Goal: Share content: Distribute website content to other platforms or users

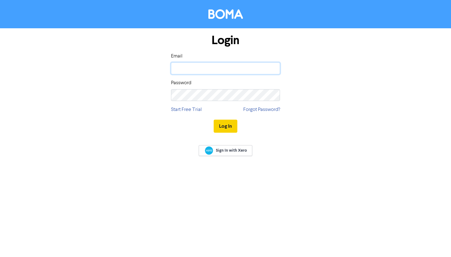
type input "[EMAIL_ADDRESS][DOMAIN_NAME]"
click at [231, 124] on button "Log In" at bounding box center [226, 126] width 24 height 13
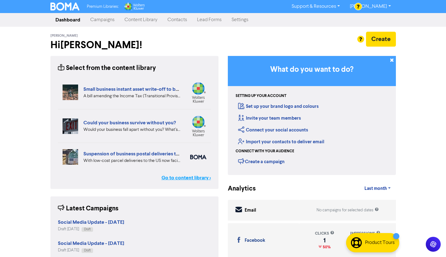
click at [195, 178] on link "Go to content library >" at bounding box center [186, 177] width 49 height 7
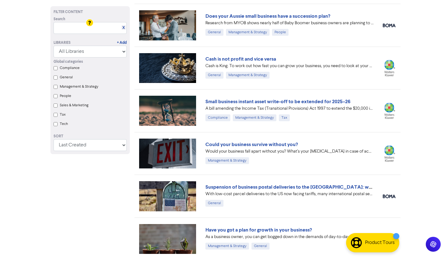
scroll to position [93, 0]
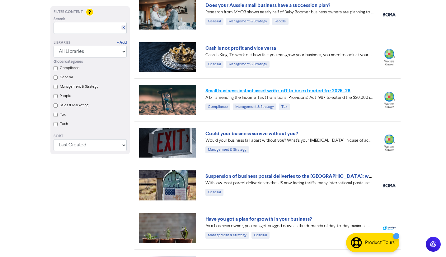
click at [319, 92] on link "Small business instant asset write-off to be extended for 2025–26" at bounding box center [277, 91] width 145 height 6
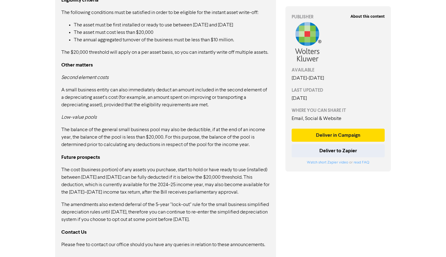
scroll to position [426, 0]
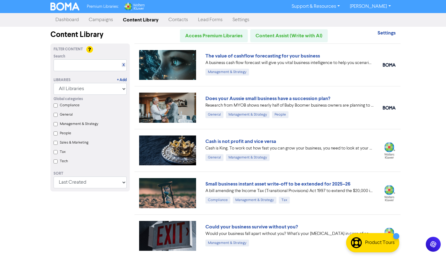
click at [76, 57] on div "Search X" at bounding box center [90, 57] width 73 height 6
click at [75, 66] on input "text" at bounding box center [90, 65] width 73 height 12
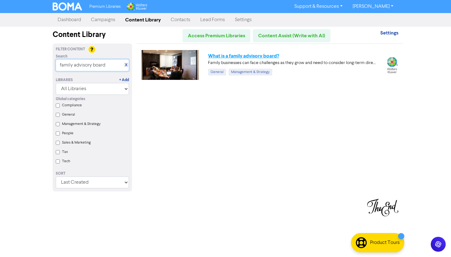
type input "family advisory board"
click at [249, 56] on link "What is a family advisory board?" at bounding box center [243, 56] width 71 height 6
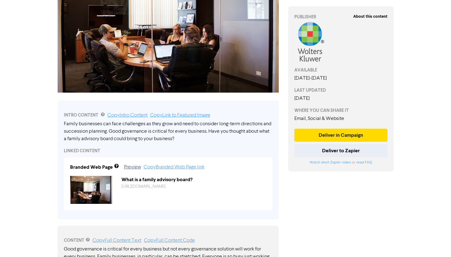
scroll to position [102, 0]
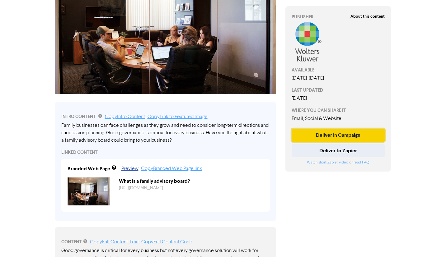
click at [348, 134] on button "Deliver in Campaign" at bounding box center [338, 135] width 93 height 13
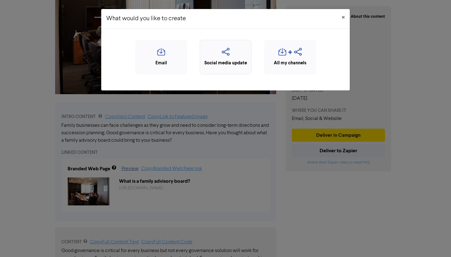
click at [236, 64] on div "Social media update" at bounding box center [225, 63] width 45 height 7
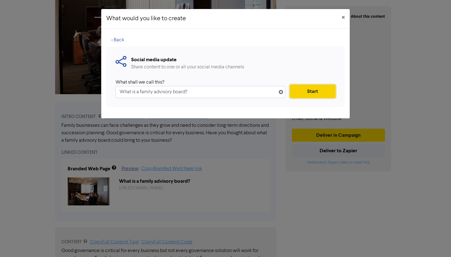
click at [302, 90] on button "Start" at bounding box center [312, 91] width 45 height 13
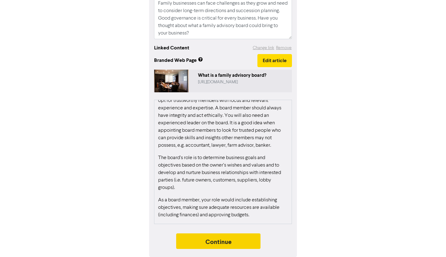
scroll to position [199, 0]
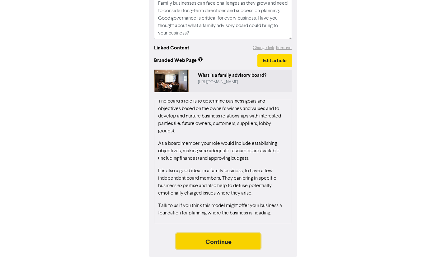
click at [225, 242] on button "Continue" at bounding box center [218, 242] width 85 height 16
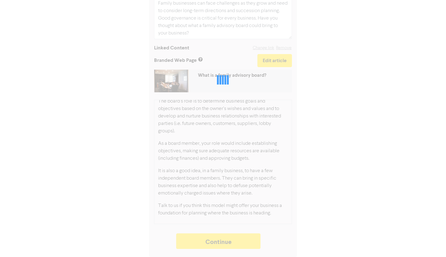
type textarea "x"
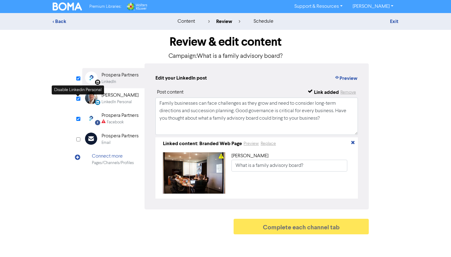
click at [78, 99] on input "checkbox" at bounding box center [78, 99] width 4 height 4
checkbox input "false"
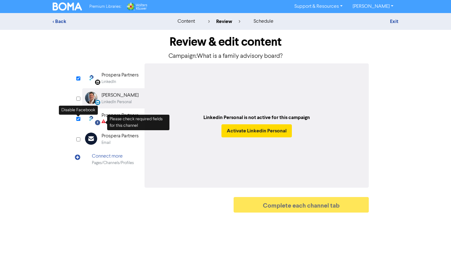
click at [74, 117] on div "Disable Facebook" at bounding box center [78, 110] width 39 height 13
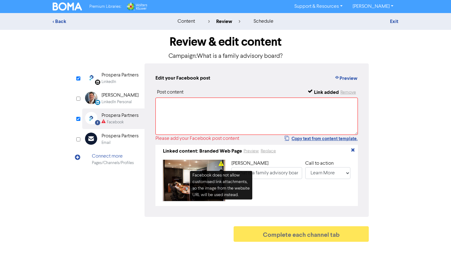
click at [220, 165] on icon at bounding box center [221, 165] width 5 height 5
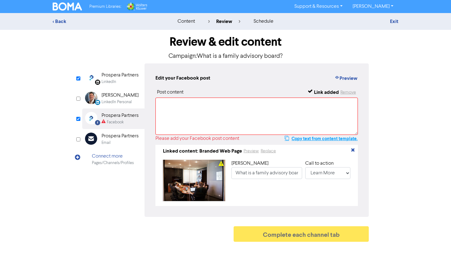
click at [308, 140] on button "Copy text from content template." at bounding box center [320, 138] width 73 height 7
click at [212, 114] on textarea at bounding box center [256, 116] width 202 height 37
paste textarea "Family businesses can face challenges as they grow and need to consider long-te…"
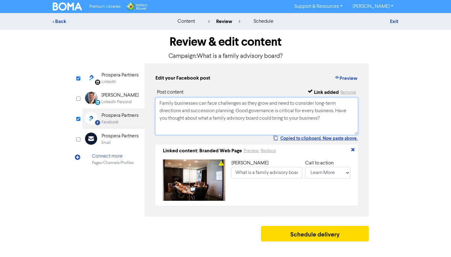
type textarea "Family businesses can face challenges as they grow and need to consider long-te…"
click at [349, 177] on select "No Button Shop Now Apply Now Book Now Buy Now Contact Us Download Learn More Se…" at bounding box center [327, 173] width 45 height 12
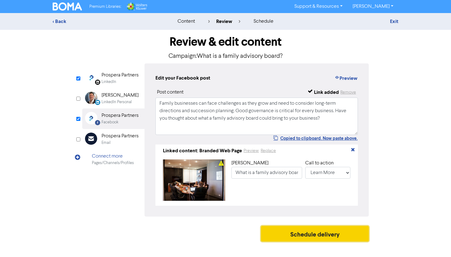
click at [346, 239] on button "Schedule delivery" at bounding box center [315, 234] width 108 height 16
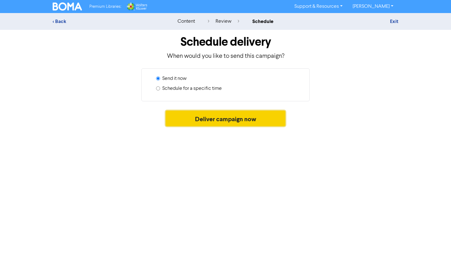
click at [226, 115] on button "Deliver campaign now" at bounding box center [226, 119] width 120 height 16
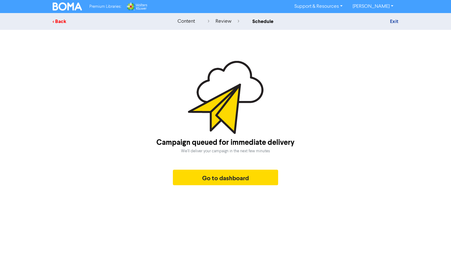
click at [53, 25] on div "< Back" at bounding box center [107, 21] width 109 height 7
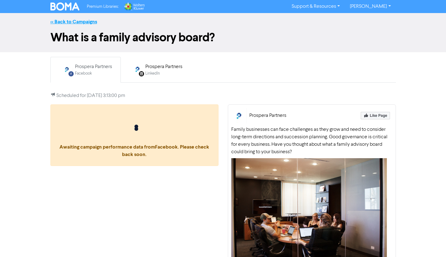
click at [54, 20] on link "<< Back to Campaigns" at bounding box center [73, 22] width 47 height 6
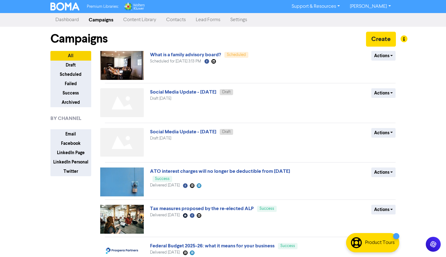
click at [78, 18] on link "Dashboard" at bounding box center [66, 20] width 33 height 12
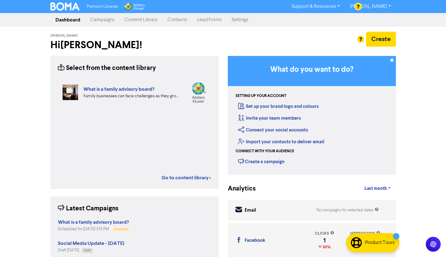
click at [145, 24] on link "Content Library" at bounding box center [141, 20] width 43 height 12
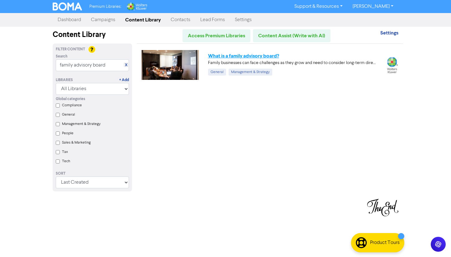
click at [247, 57] on link "What is a family advisory board?" at bounding box center [243, 56] width 71 height 6
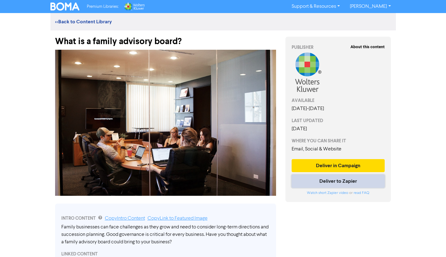
click at [351, 179] on button "Deliver to Zapier" at bounding box center [338, 181] width 93 height 13
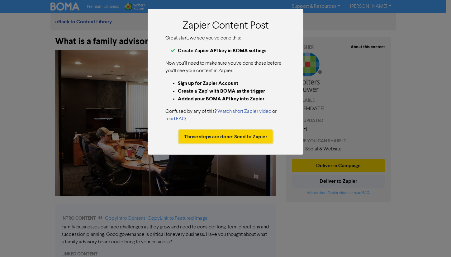
drag, startPoint x: 236, startPoint y: 137, endPoint x: 286, endPoint y: 139, distance: 50.1
click at [236, 137] on button "Those steps are done: Send to Zapier" at bounding box center [226, 136] width 94 height 13
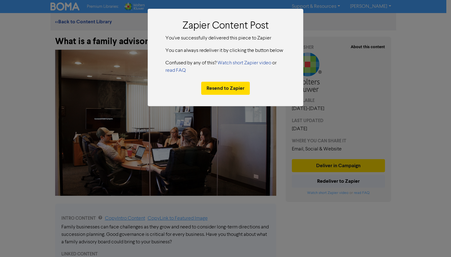
click at [316, 28] on div "Zapier Content Post You've successfully delivered this piece to Zapier You can …" at bounding box center [225, 128] width 451 height 257
